Goal: Task Accomplishment & Management: Manage account settings

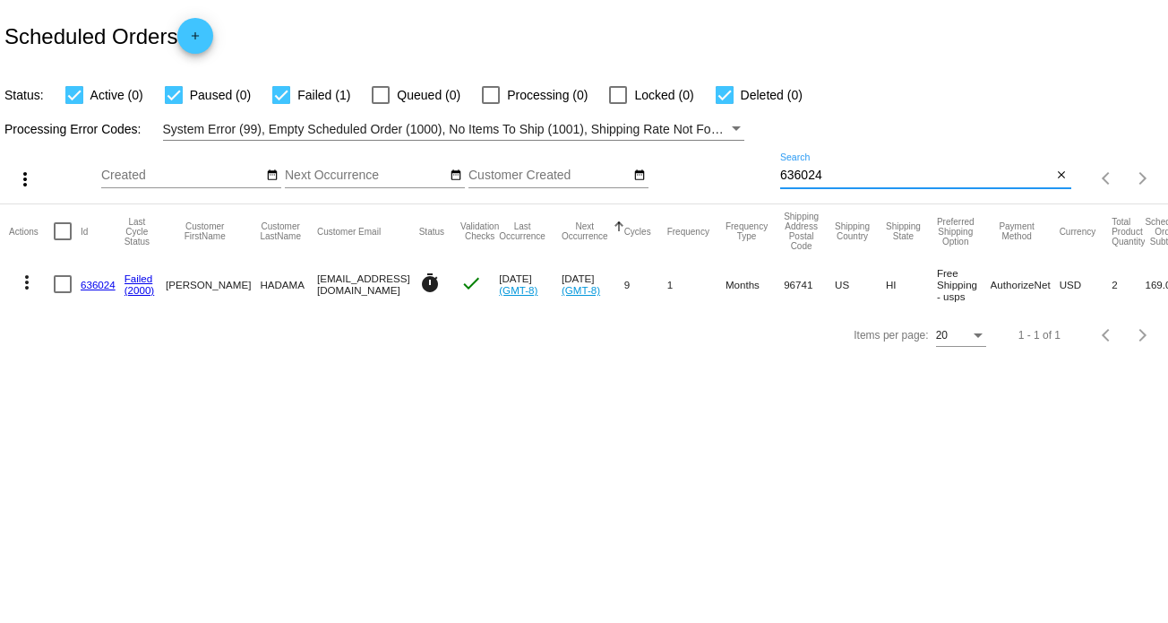
drag, startPoint x: 840, startPoint y: 172, endPoint x: 771, endPoint y: 173, distance: 69.0
click at [771, 173] on div "more_vert Aug Jan Feb Mar [DATE]" at bounding box center [584, 173] width 1168 height 64
paste input "745916"
click at [810, 176] on app-dashboard-scheduled-orders "Scheduled Orders add Status: Active (0) Paused (0) Failed (1) Queued (0) Proces…" at bounding box center [584, 180] width 1168 height 360
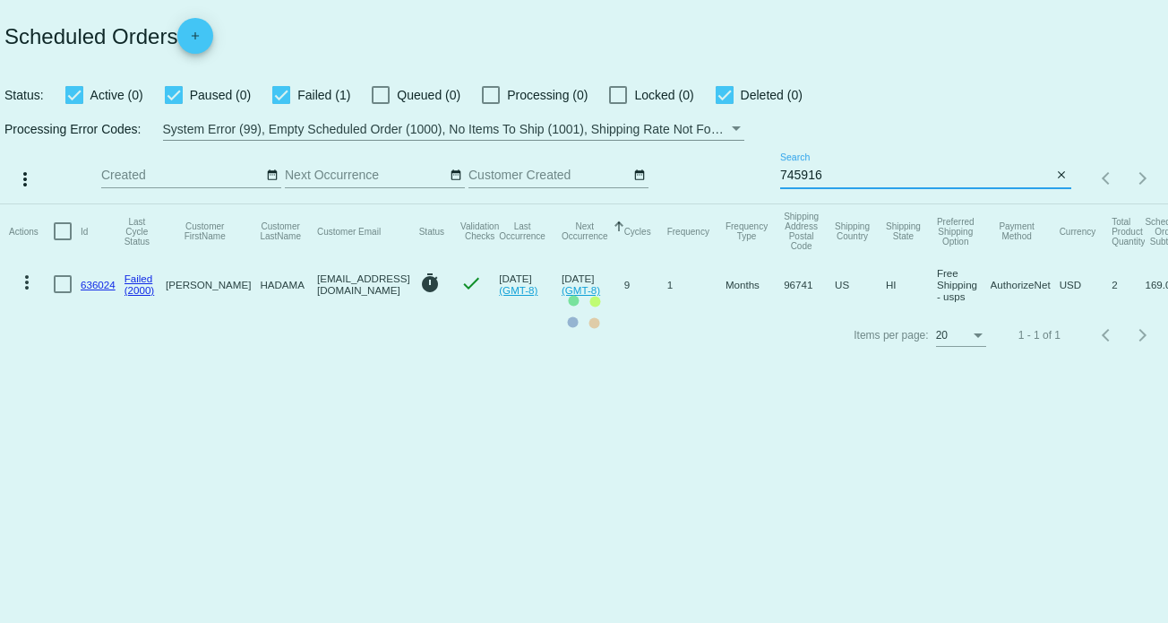
click at [815, 204] on mat-table "Actions Id Last Cycle Status Customer FirstName Customer LastName Customer Emai…" at bounding box center [584, 257] width 1168 height 106
click at [814, 204] on mat-table "Actions Id Last Cycle Status Customer FirstName Customer LastName Customer Emai…" at bounding box center [584, 257] width 1168 height 106
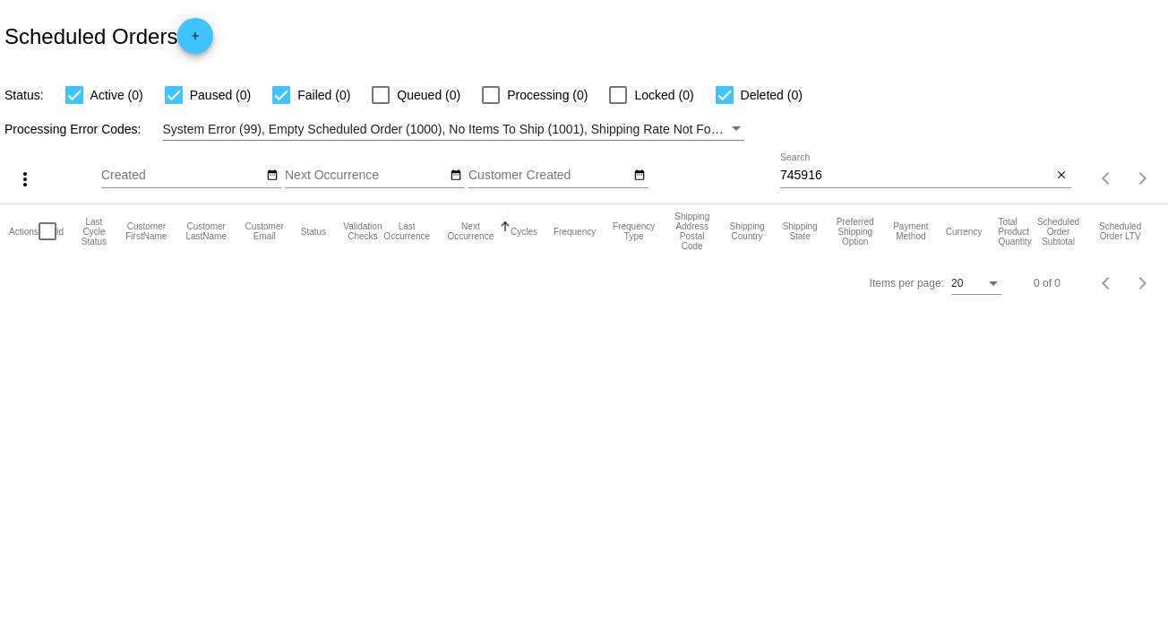
click at [814, 172] on input "745916" at bounding box center [916, 175] width 272 height 14
type input "745916"
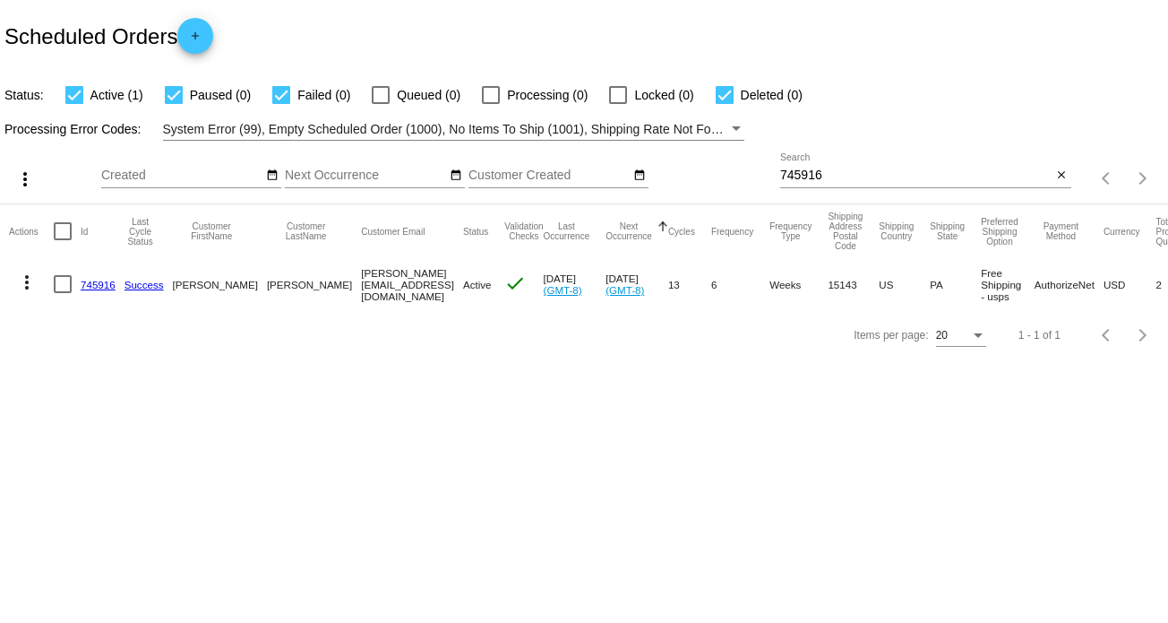
click at [99, 281] on link "745916" at bounding box center [98, 285] width 35 height 12
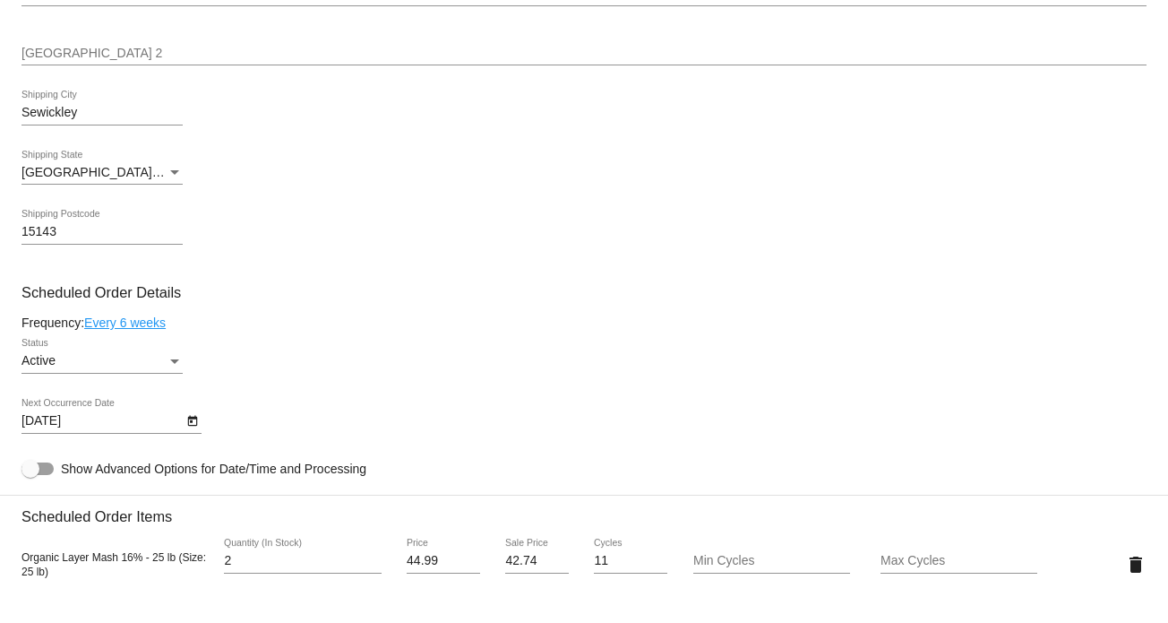
scroll to position [896, 0]
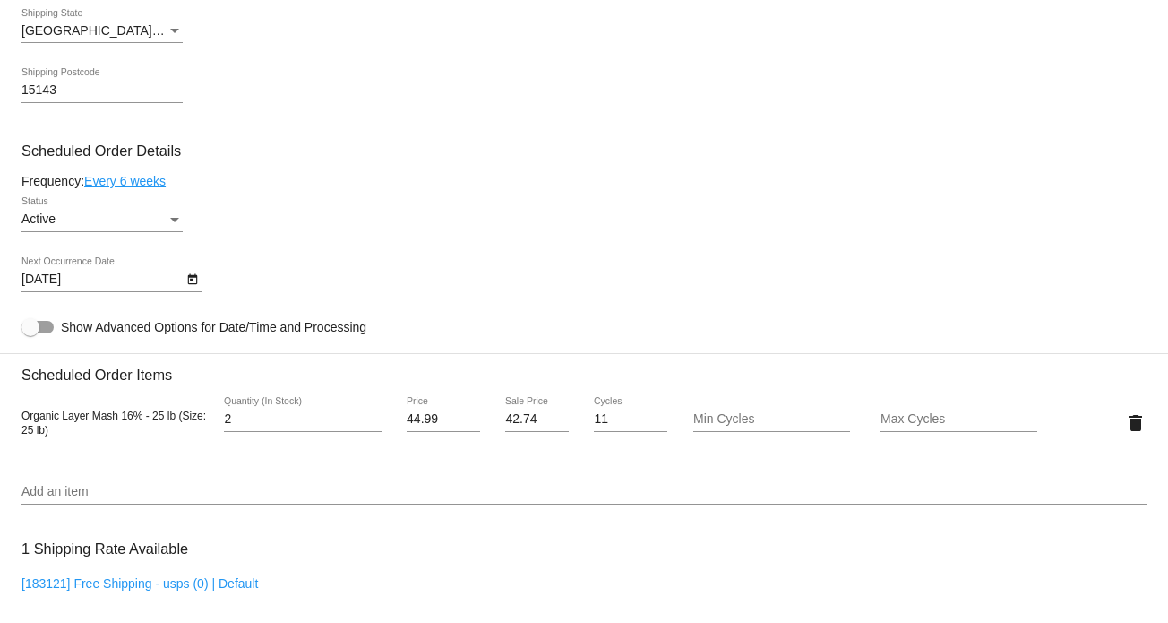
click at [146, 488] on input "Add an item" at bounding box center [584, 492] width 1125 height 14
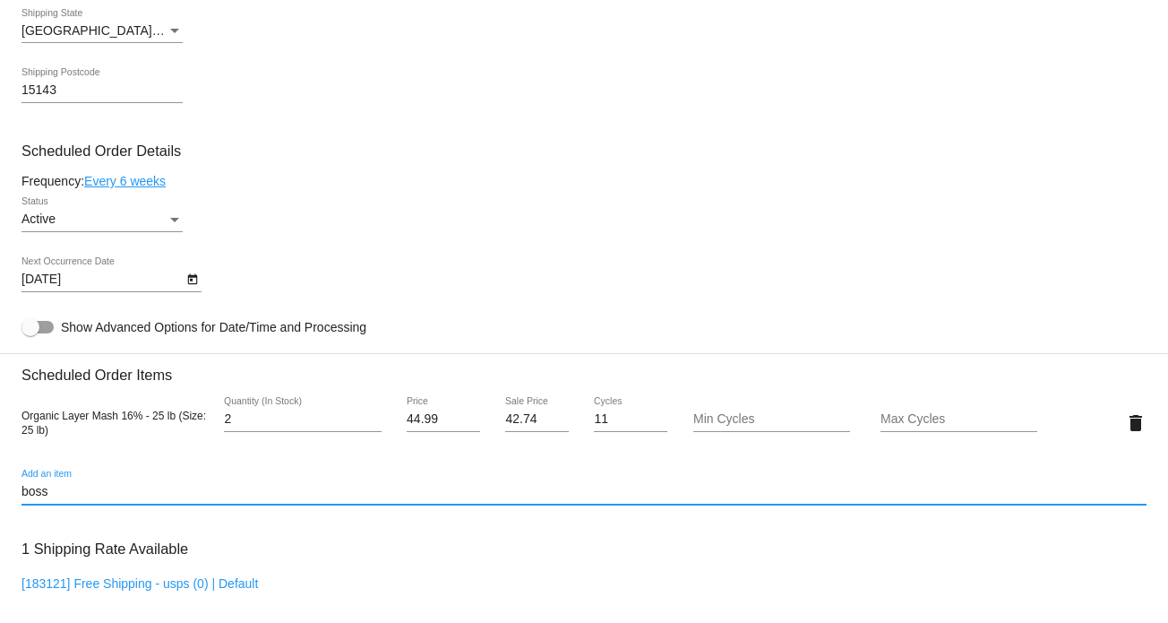
drag, startPoint x: 146, startPoint y: 489, endPoint x: 8, endPoint y: 487, distance: 138.0
click at [8, 487] on mat-card "Customer 4441204: [PERSON_NAME] [PERSON_NAME][EMAIL_ADDRESS][DOMAIN_NAME] Custo…" at bounding box center [584, 380] width 1168 height 1792
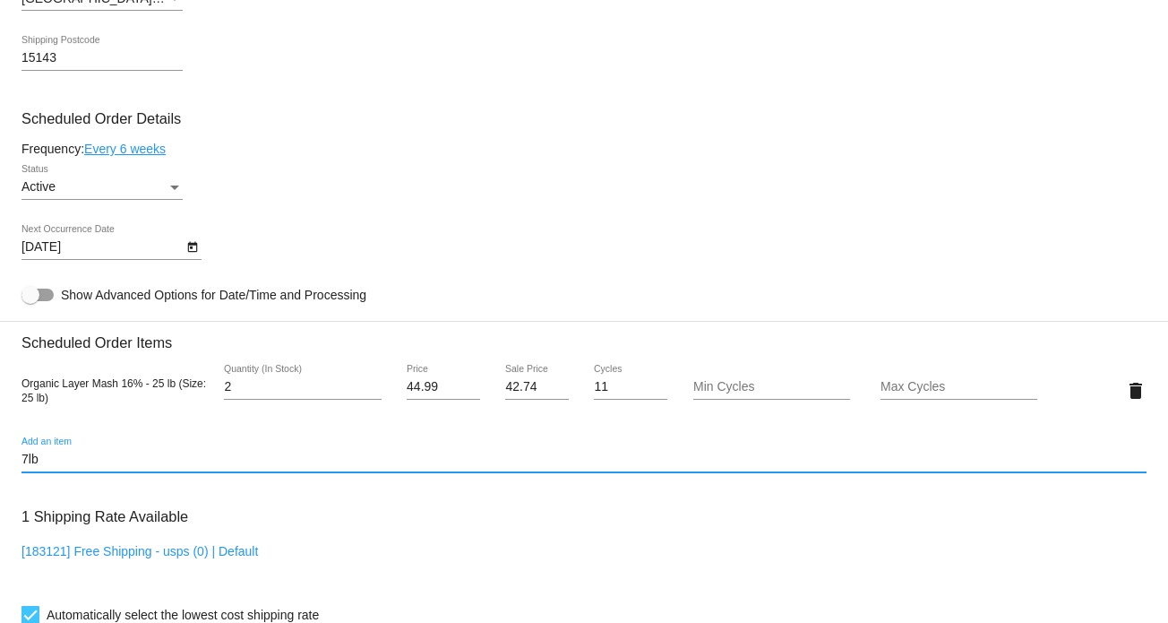
scroll to position [986, 0]
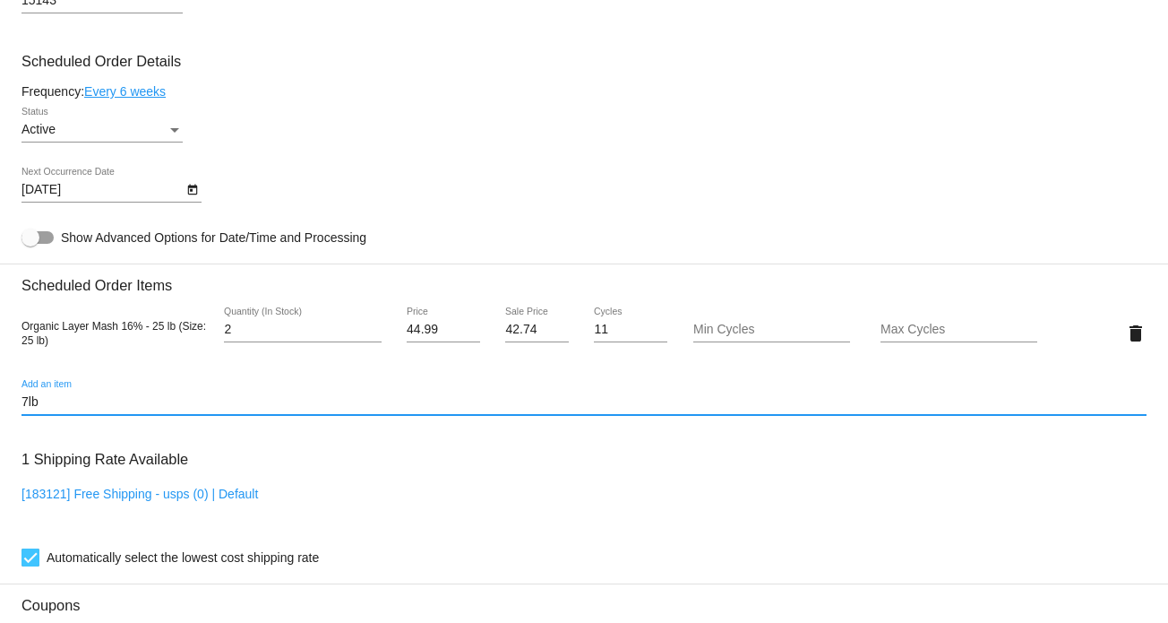
drag, startPoint x: 88, startPoint y: 403, endPoint x: -14, endPoint y: 398, distance: 102.3
click at [0, 398] on html "arrow_back Scheduled Order #745916 Active more_vert Last Processing Cycle ID: 7…" at bounding box center [584, 311] width 1168 height 623
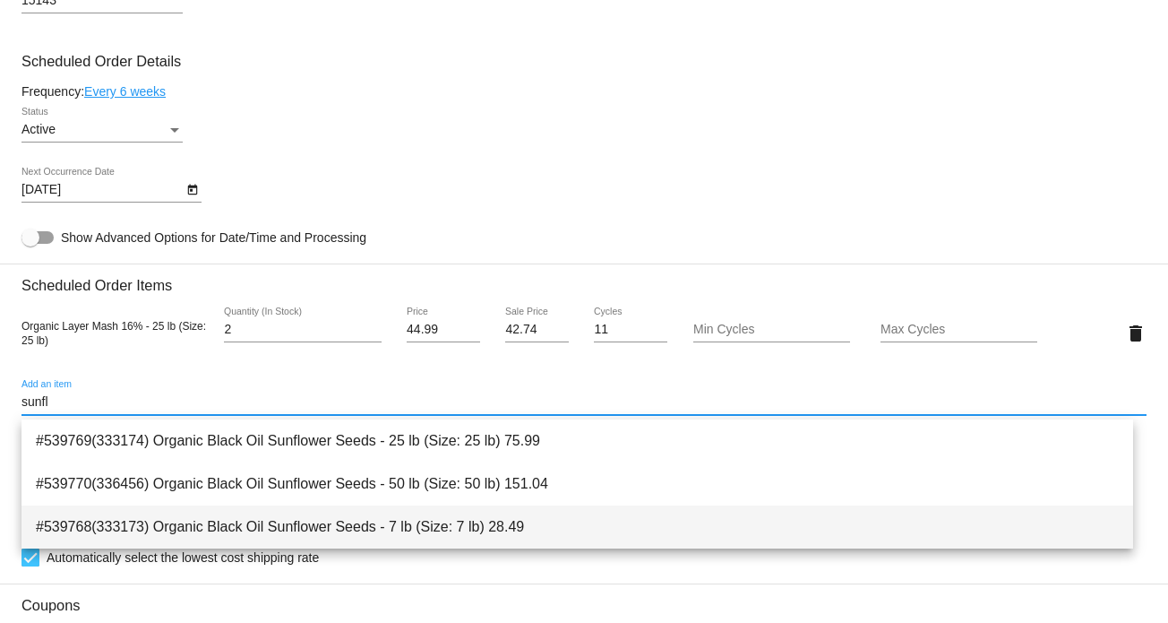
type input "sunfl"
click at [552, 512] on span "#539768(333173) Organic Black Oil Sunflower Seeds - 7 lb (Size: 7 lb) 28.49" at bounding box center [577, 526] width 1083 height 43
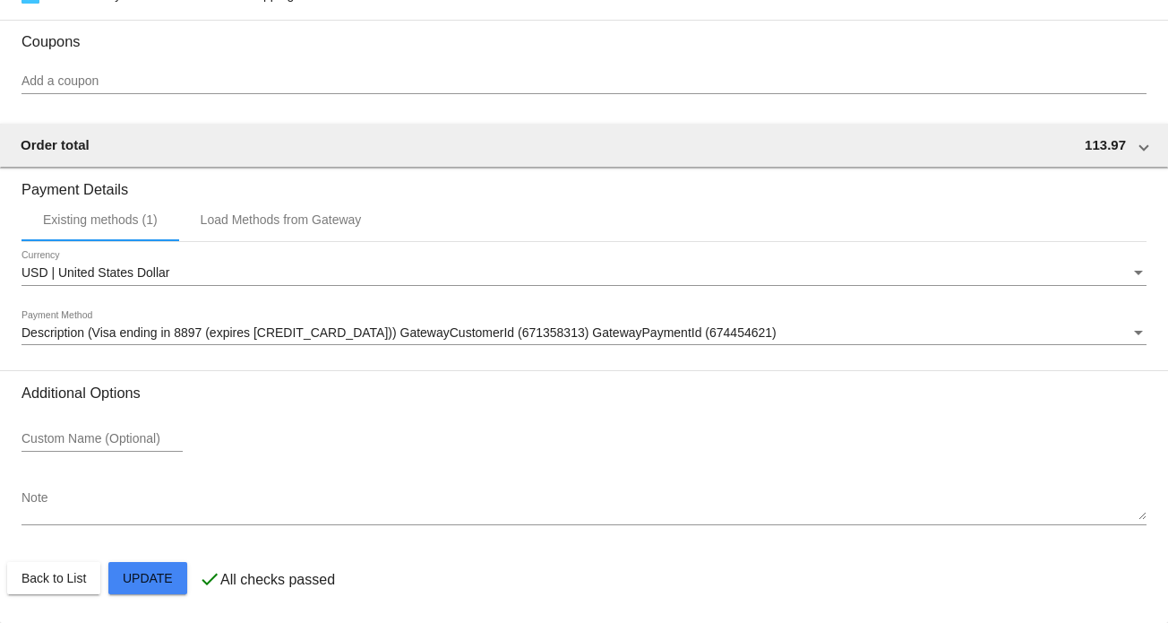
scroll to position [1606, 0]
